Goal: Task Accomplishment & Management: Manage account settings

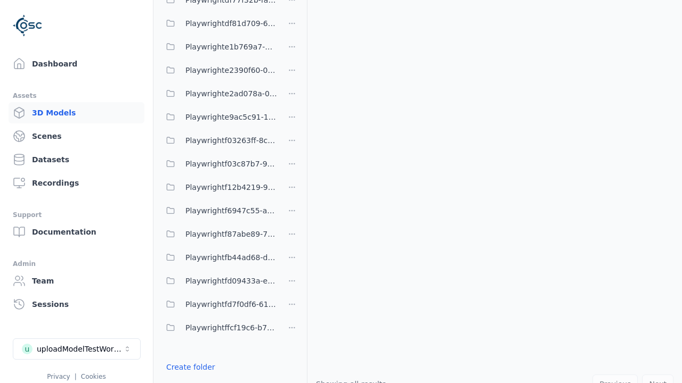
click at [190, 367] on link "Create folder" at bounding box center [190, 367] width 49 height 11
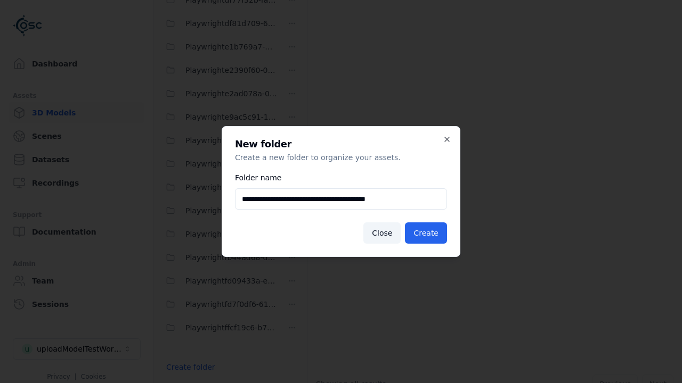
type input "**********"
click at [426, 233] on button "Create" at bounding box center [426, 233] width 42 height 21
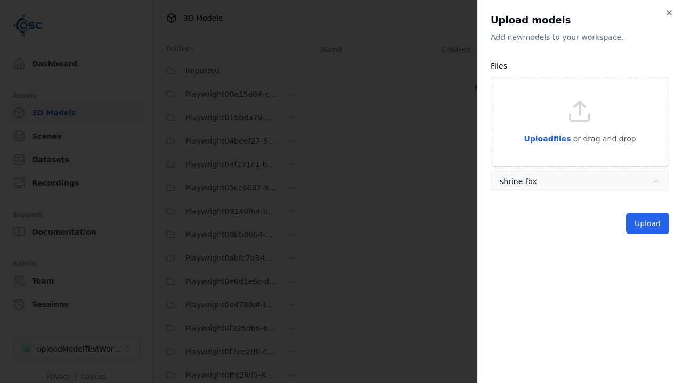
click at [647, 224] on button "Upload" at bounding box center [647, 223] width 43 height 21
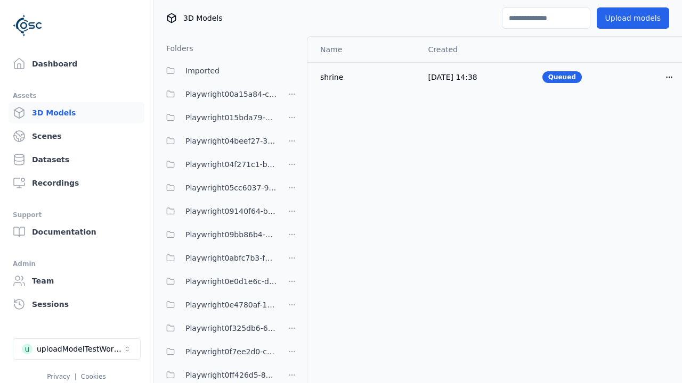
click at [669, 77] on html "Support Dashboard Assets 3D Models Scenes Datasets Recordings Support Documenta…" at bounding box center [341, 191] width 682 height 383
click at [645, 118] on div "Delete" at bounding box center [645, 118] width 63 height 17
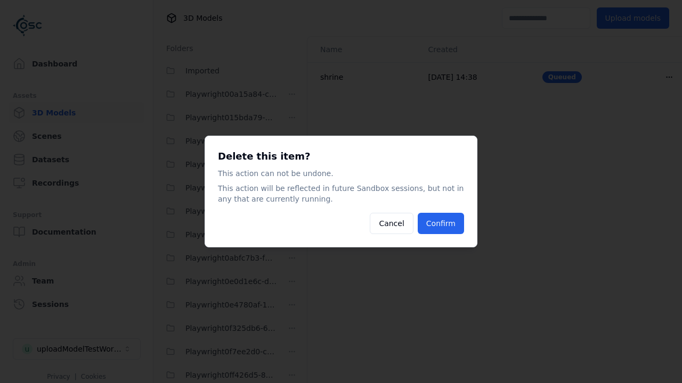
click at [440, 224] on button "Confirm" at bounding box center [441, 223] width 46 height 21
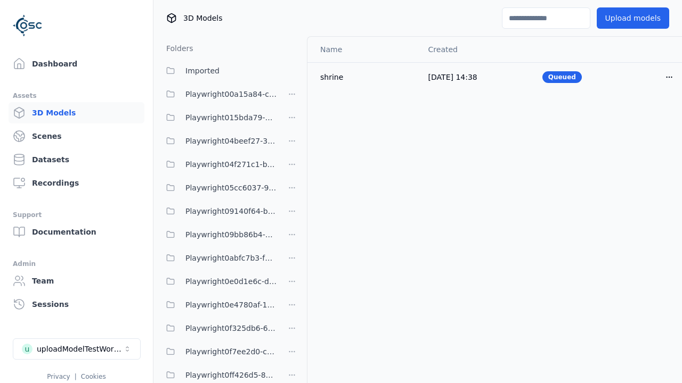
click at [292, 192] on html "Support Dashboard Assets 3D Models Scenes Datasets Recordings Support Documenta…" at bounding box center [341, 191] width 682 height 383
